Goal: Information Seeking & Learning: Learn about a topic

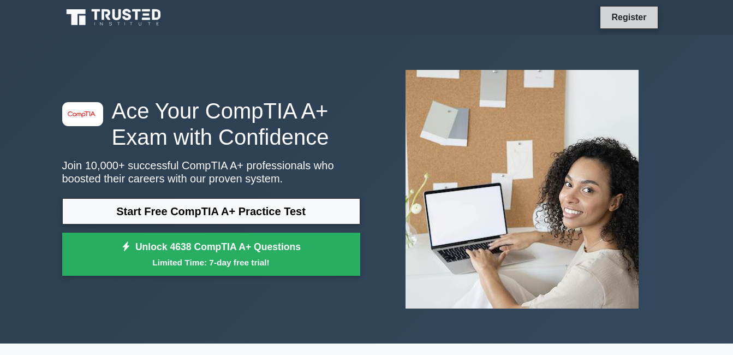
click at [613, 19] on link "Register" at bounding box center [629, 17] width 48 height 14
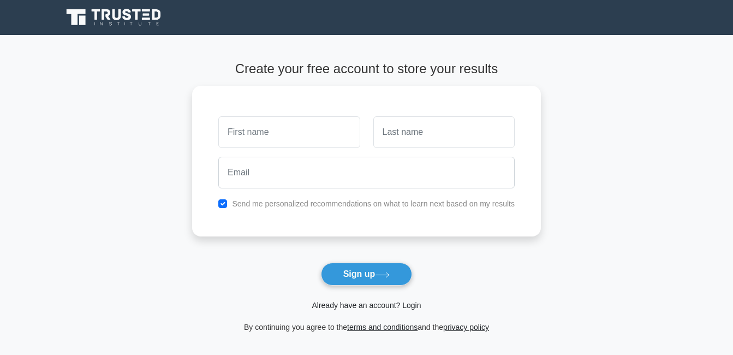
click at [360, 306] on link "Already have an account? Login" at bounding box center [366, 305] width 109 height 9
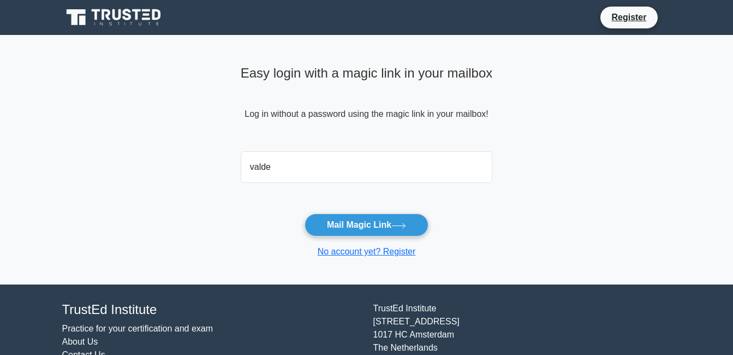
type input "[EMAIL_ADDRESS][DOMAIN_NAME]"
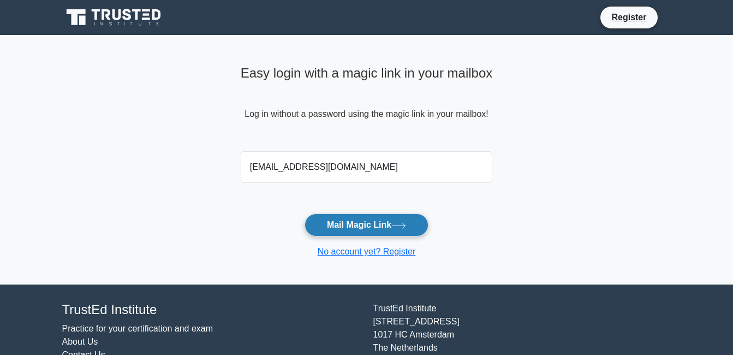
click at [376, 229] on button "Mail Magic Link" at bounding box center [367, 224] width 124 height 23
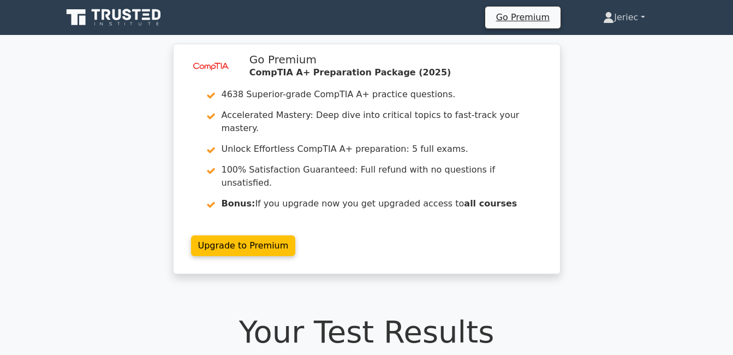
click at [623, 17] on link "Jeriec" at bounding box center [624, 18] width 94 height 22
click at [610, 47] on link "Profile" at bounding box center [621, 42] width 86 height 17
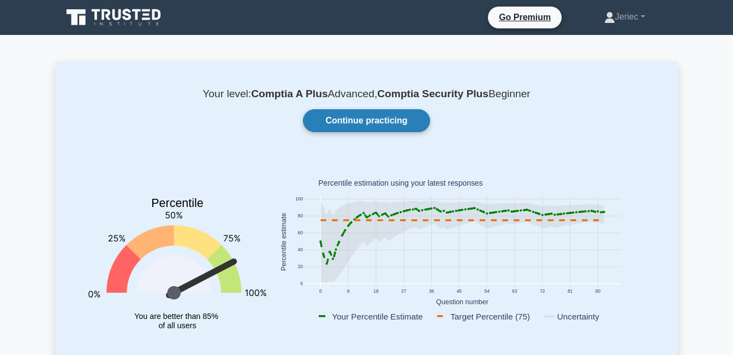
click at [400, 122] on link "Continue practicing" at bounding box center [366, 120] width 127 height 23
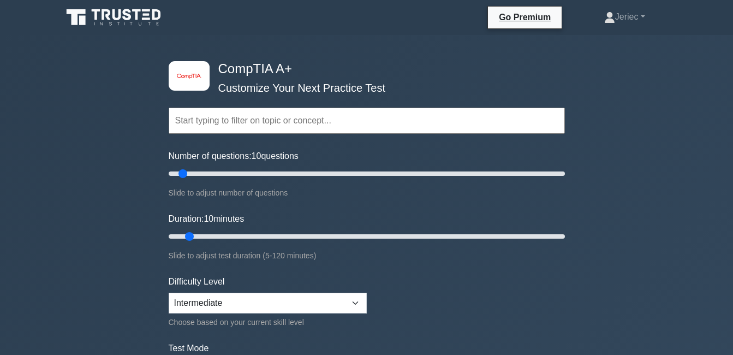
click at [343, 114] on input "text" at bounding box center [367, 121] width 396 height 26
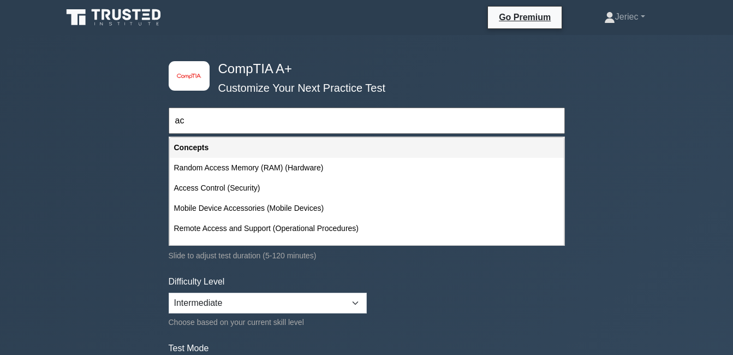
type input "a"
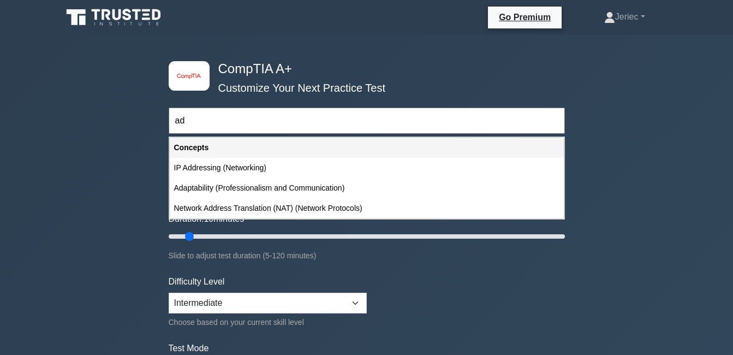
type input "a"
